Goal: Register for event/course

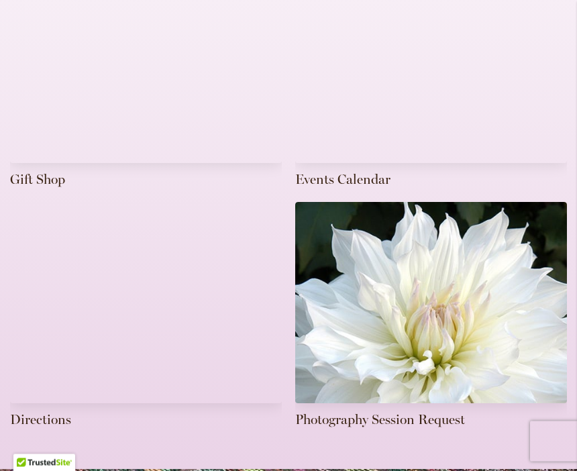
scroll to position [588, 0]
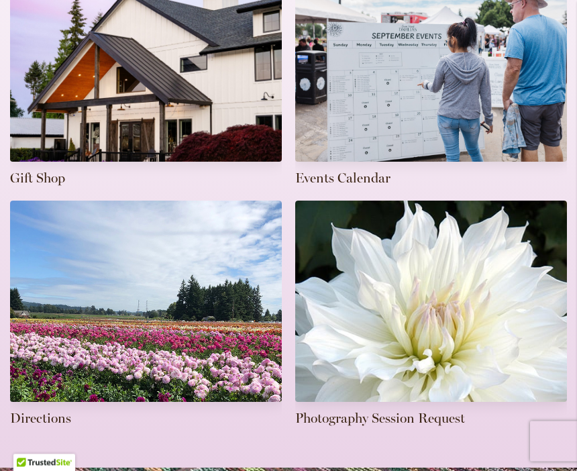
click at [461, 89] on link at bounding box center [431, 74] width 272 height 227
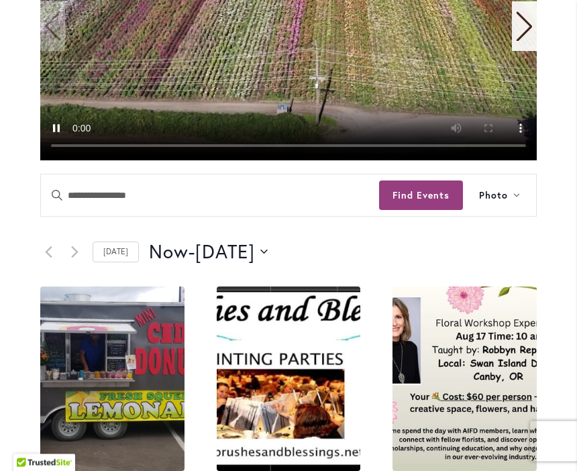
scroll to position [464, 0]
click at [430, 180] on button "Find Events" at bounding box center [421, 195] width 84 height 30
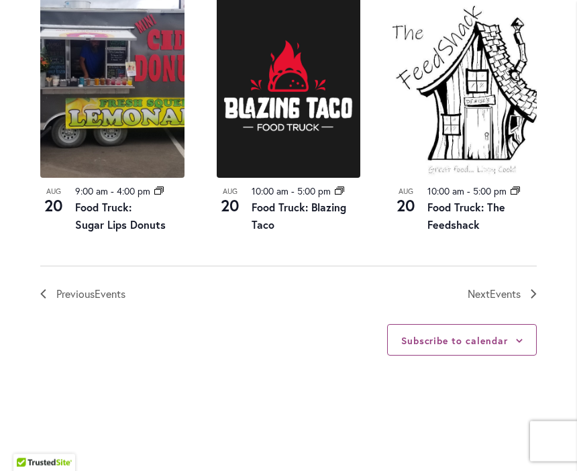
scroll to position [1695, 0]
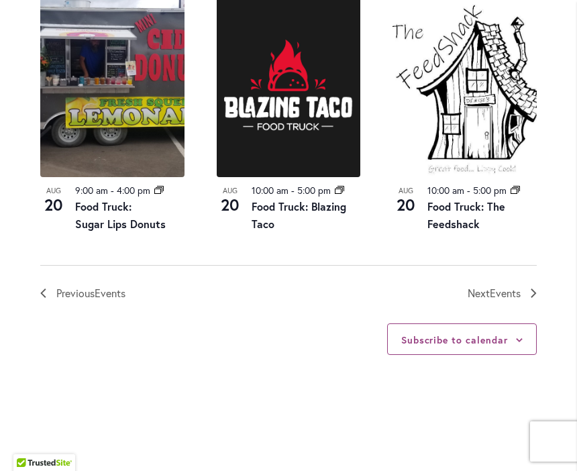
click at [505, 286] on span "Events" at bounding box center [505, 293] width 31 height 14
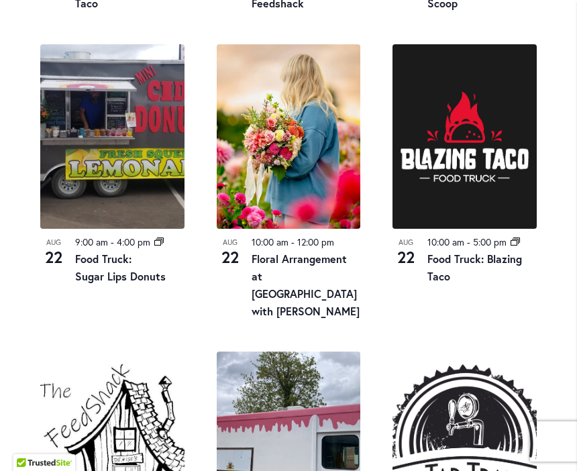
scroll to position [1249, 0]
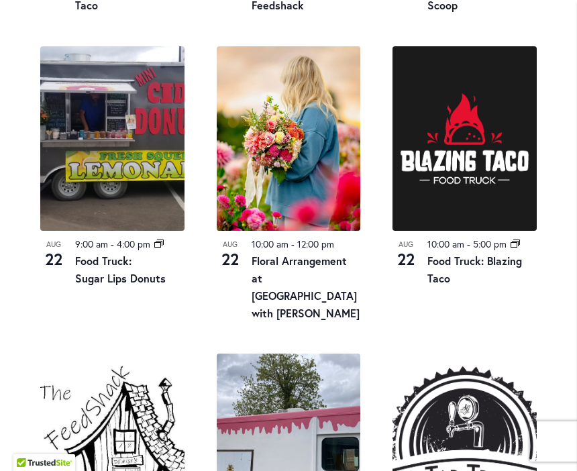
click at [285, 254] on link "Floral Arrangement at Swan Island Dahlias with Heather Schloe" at bounding box center [306, 287] width 108 height 66
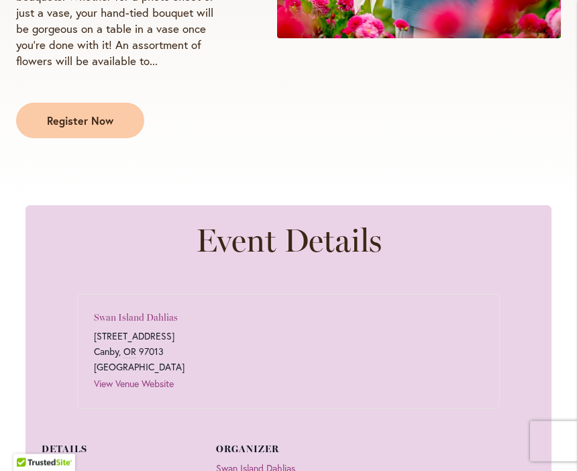
scroll to position [551, 0]
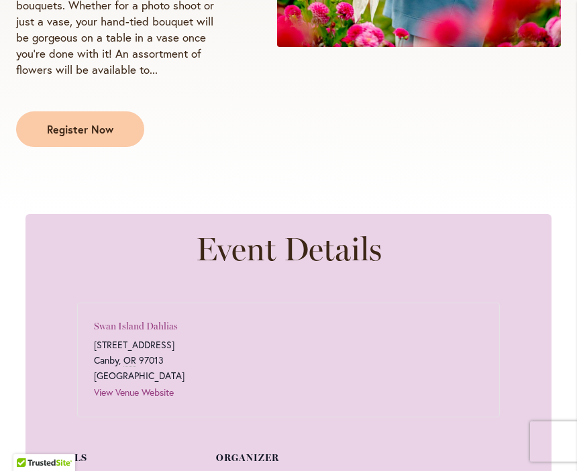
click at [86, 147] on link "Register Now" at bounding box center [80, 129] width 128 height 36
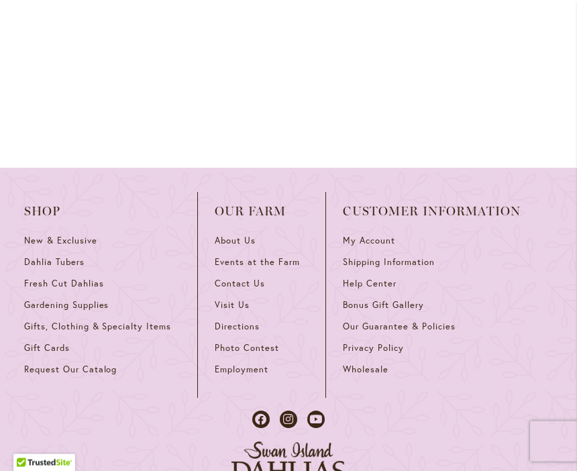
scroll to position [2055, 0]
click at [52, 235] on span "New & Exclusive" at bounding box center [60, 240] width 73 height 11
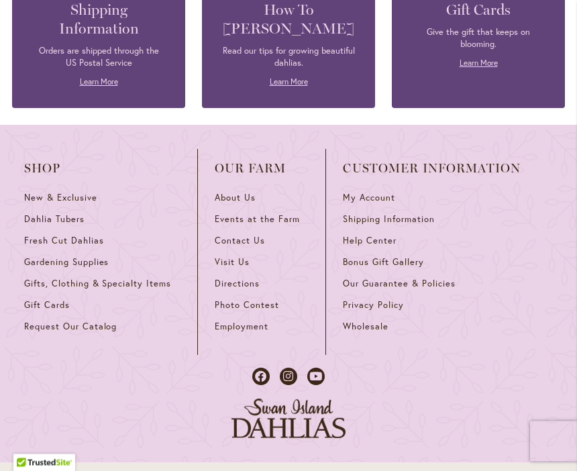
scroll to position [899, 0]
click at [557, 128] on div "Shop New & Exclusive Dahlia Tubers Fresh Cut Dahlias Gardening Supplies Gifts, …" at bounding box center [288, 294] width 577 height 338
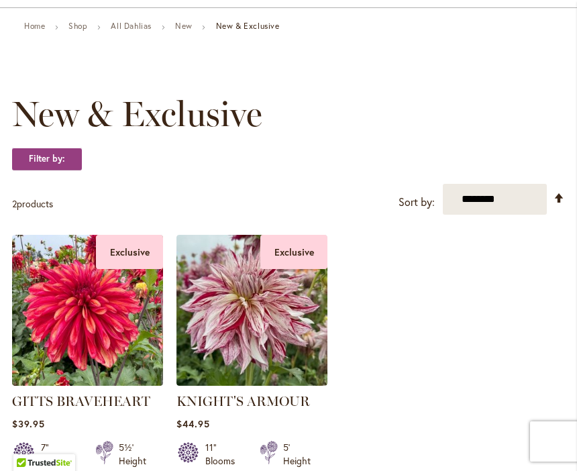
scroll to position [0, 0]
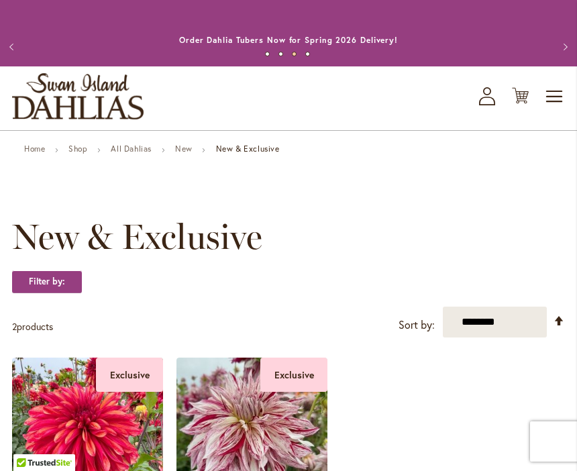
click at [545, 90] on span "Toggle Nav" at bounding box center [555, 96] width 20 height 27
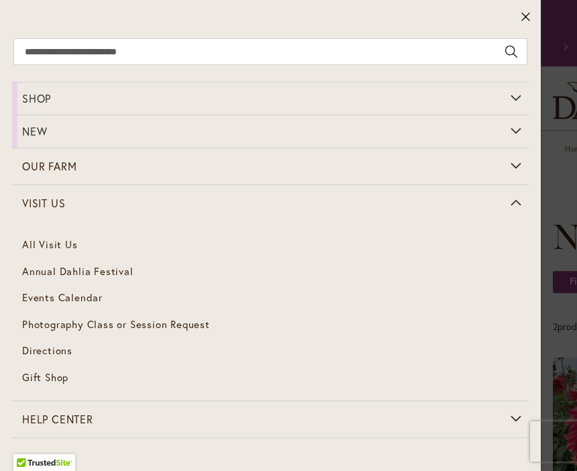
click at [82, 248] on link "All Visit Us" at bounding box center [270, 244] width 517 height 27
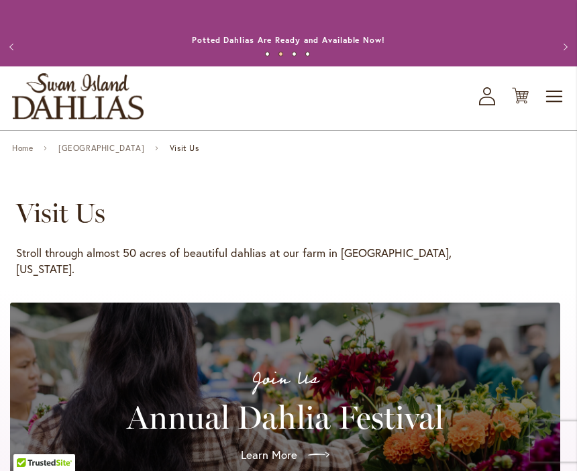
click at [550, 95] on span "Toggle Nav" at bounding box center [555, 96] width 20 height 27
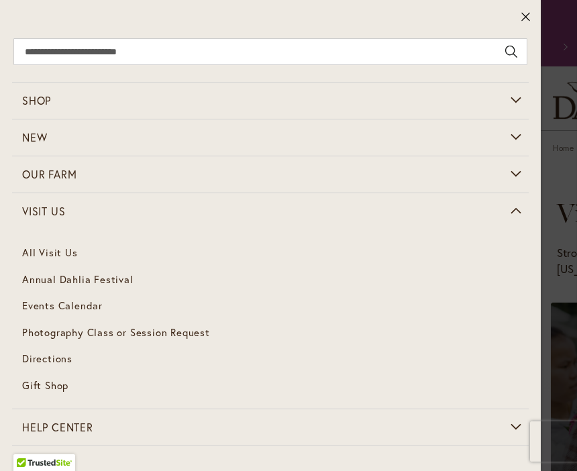
click at [97, 309] on span "Events Calendar" at bounding box center [62, 305] width 81 height 13
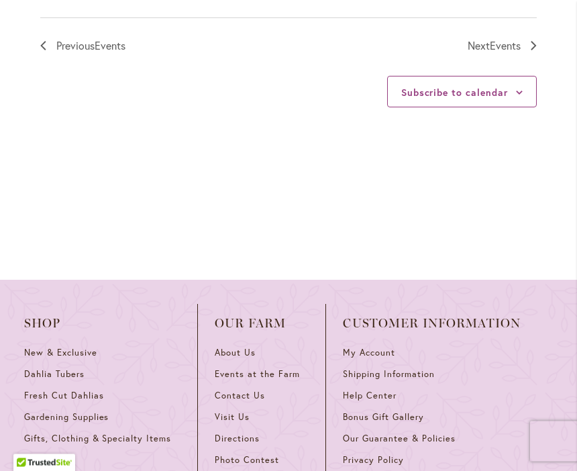
scroll to position [1943, 0]
click at [236, 454] on span "Photo Contest" at bounding box center [247, 459] width 64 height 11
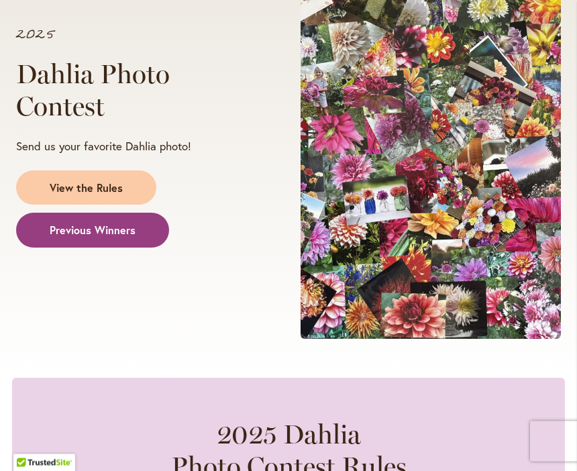
scroll to position [227, 0]
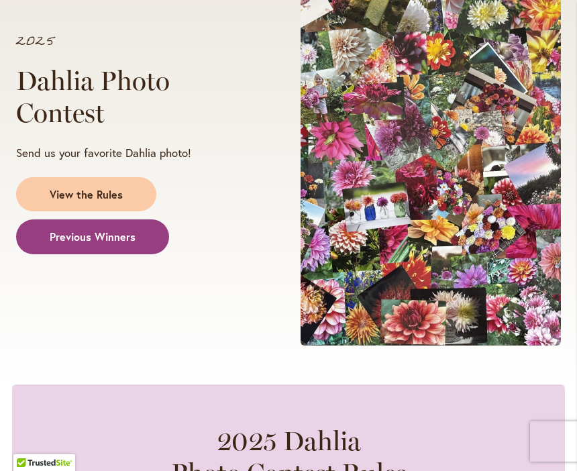
click at [129, 238] on span "Previous Winners" at bounding box center [93, 236] width 86 height 15
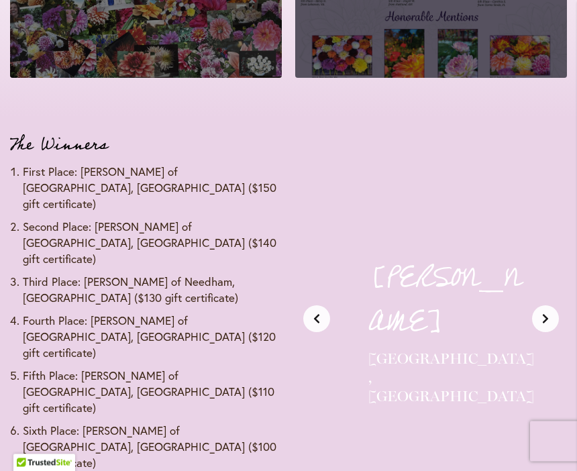
scroll to position [1489, 0]
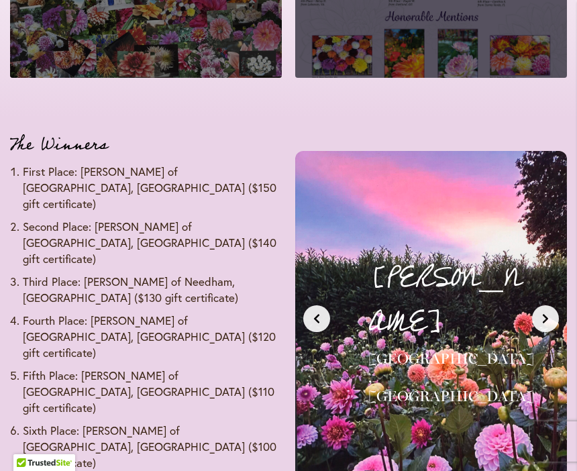
click at [547, 313] on icon "Next slide" at bounding box center [545, 318] width 11 height 11
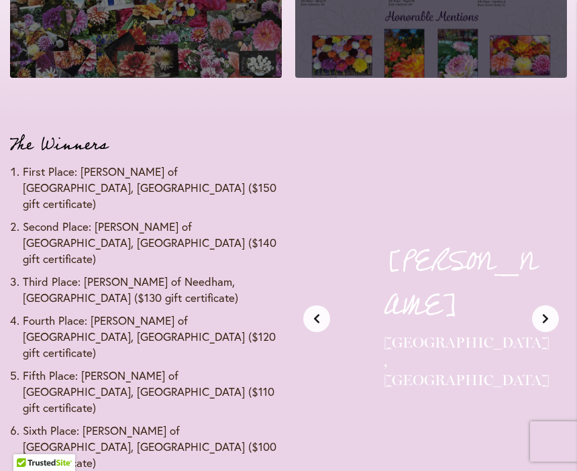
scroll to position [0, 292]
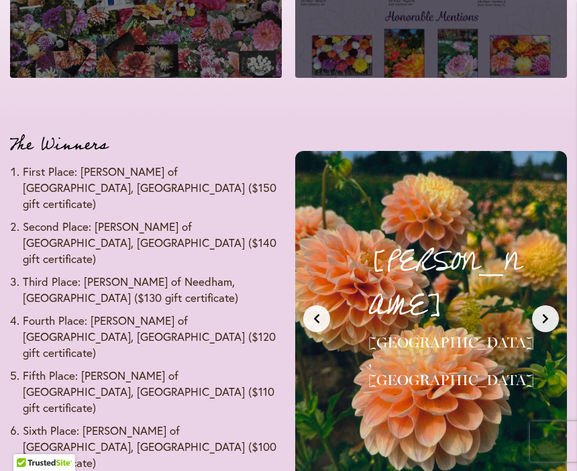
click at [548, 313] on icon "Next slide" at bounding box center [545, 318] width 11 height 11
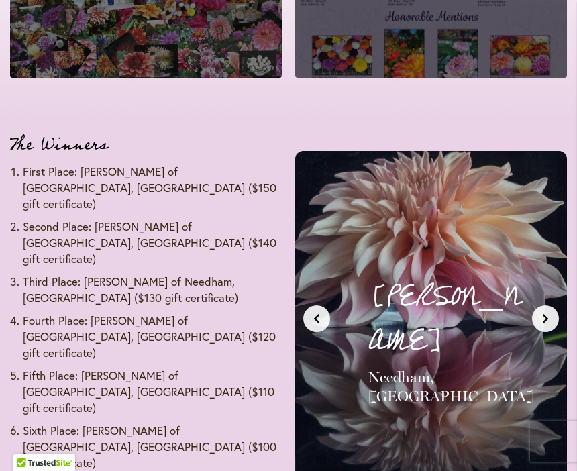
click at [554, 305] on button "Next slide" at bounding box center [545, 318] width 27 height 27
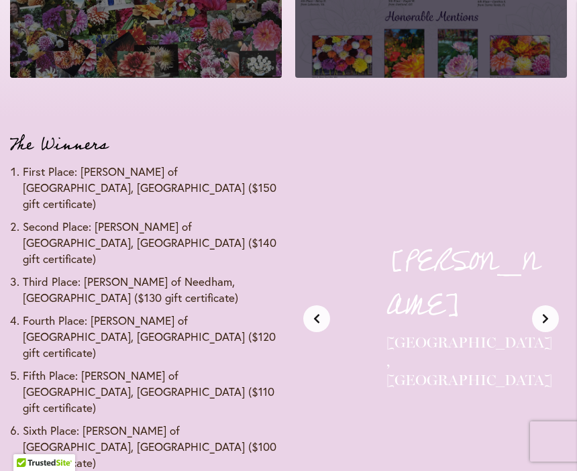
scroll to position [0, 875]
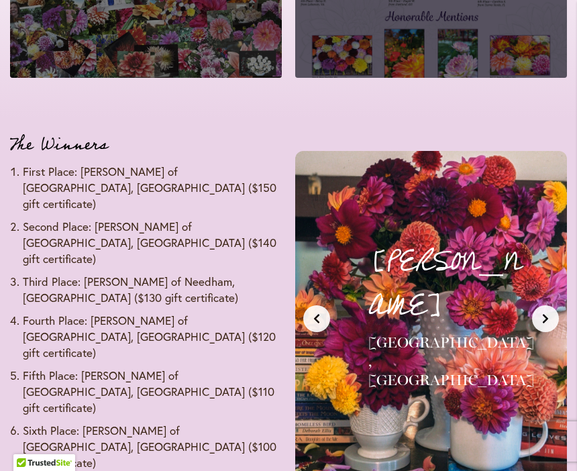
click at [550, 313] on icon "Next slide" at bounding box center [545, 318] width 11 height 11
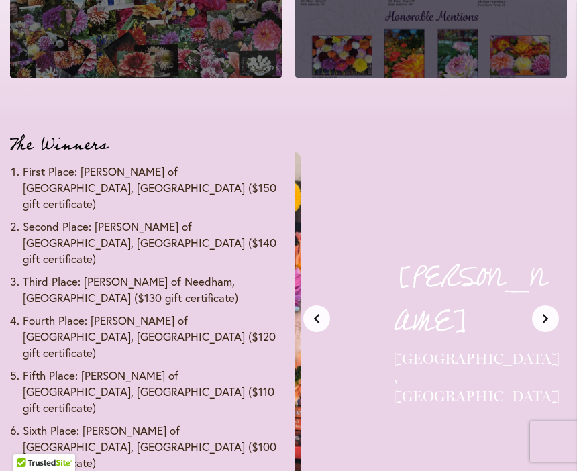
scroll to position [0, 1167]
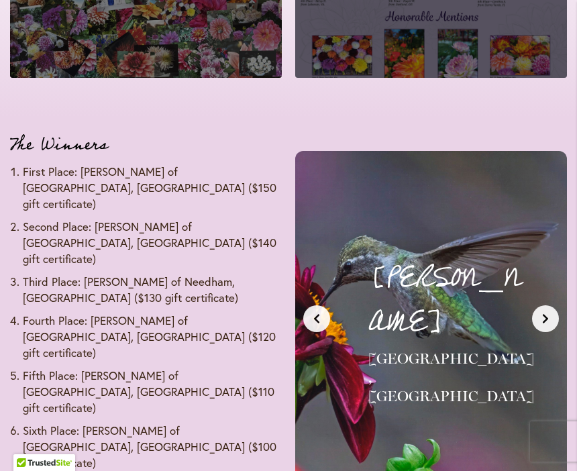
click at [555, 309] on button "Next slide" at bounding box center [545, 318] width 27 height 27
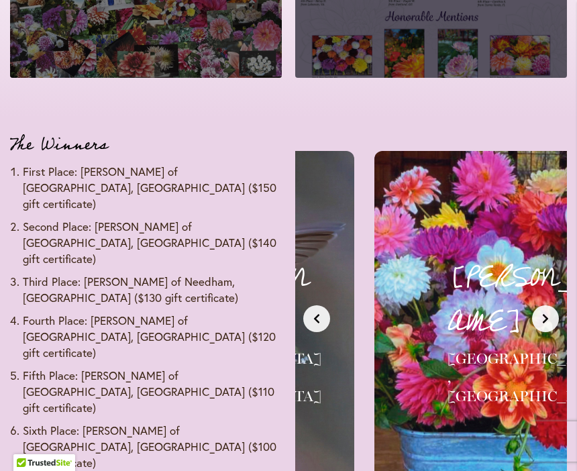
scroll to position [0, 1459]
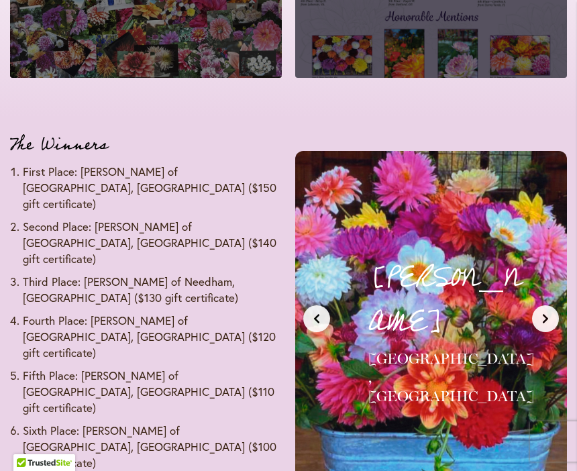
click at [556, 306] on button "Next slide" at bounding box center [545, 318] width 27 height 27
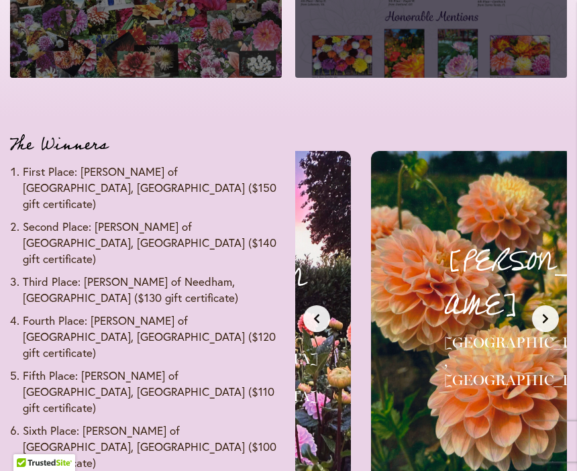
scroll to position [0, 0]
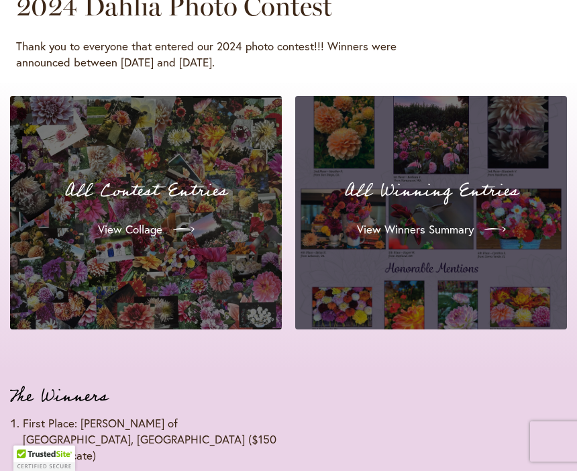
scroll to position [1212, 0]
